Goal: Browse casually: Explore the website without a specific task or goal

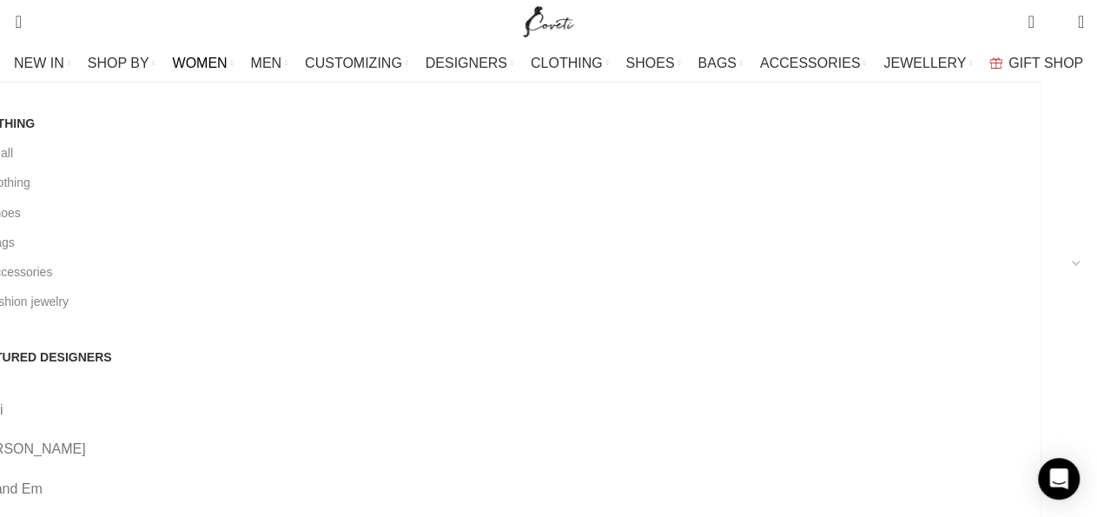
click at [227, 62] on span "WOMEN" at bounding box center [200, 63] width 55 height 16
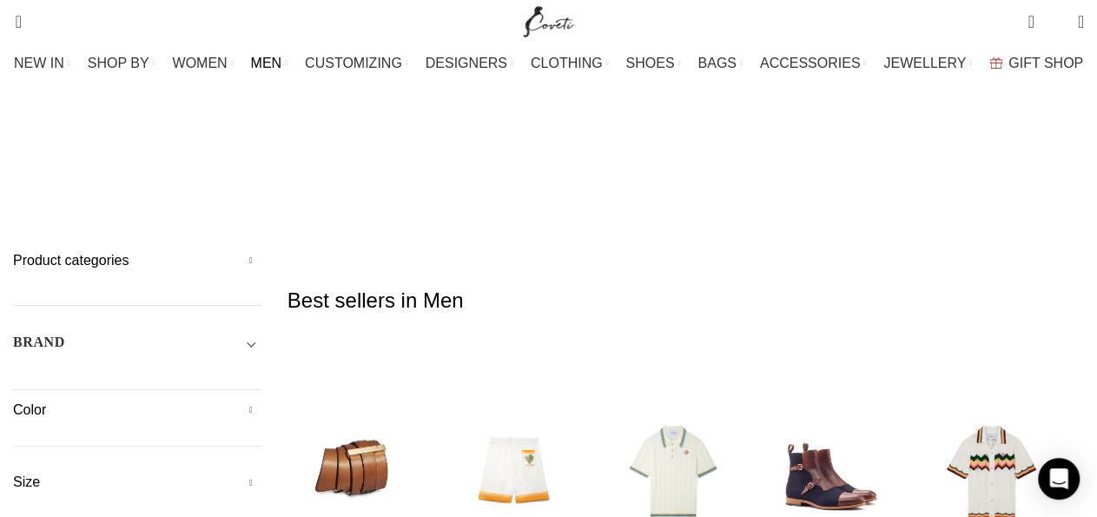
click at [480, 60] on span "DESIGNERS" at bounding box center [466, 63] width 82 height 16
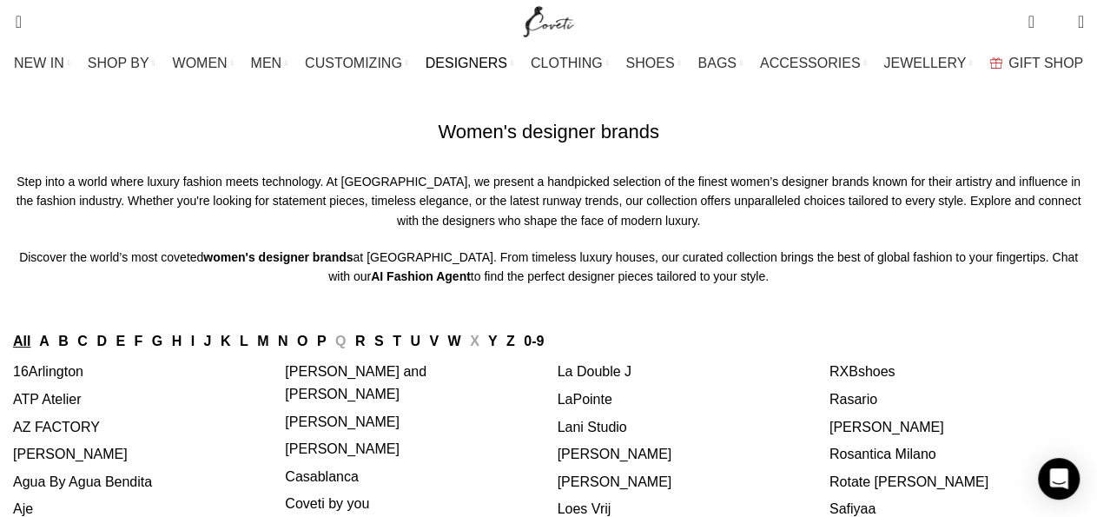
click at [69, 56] on link "NEW IN" at bounding box center [42, 63] width 56 height 35
